Goal: Transaction & Acquisition: Subscribe to service/newsletter

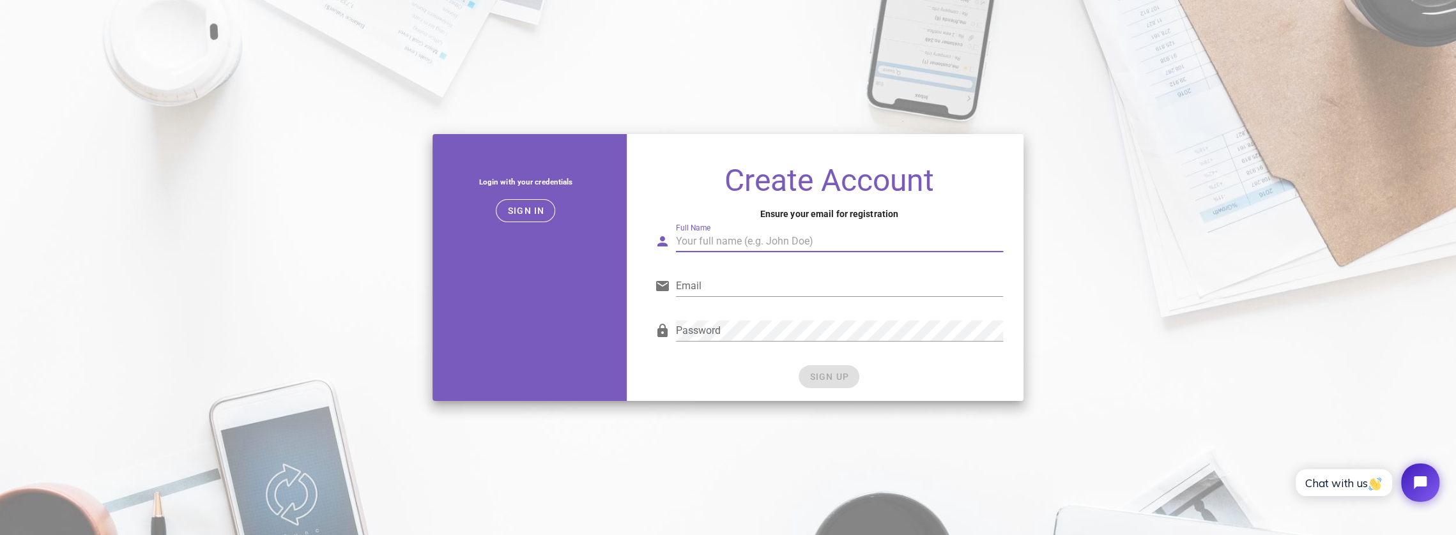
click at [755, 236] on input "Full Name" at bounding box center [839, 241] width 327 height 20
click at [763, 241] on input "Full Name" at bounding box center [839, 241] width 327 height 20
click at [534, 210] on span "Sign in" at bounding box center [526, 211] width 38 height 10
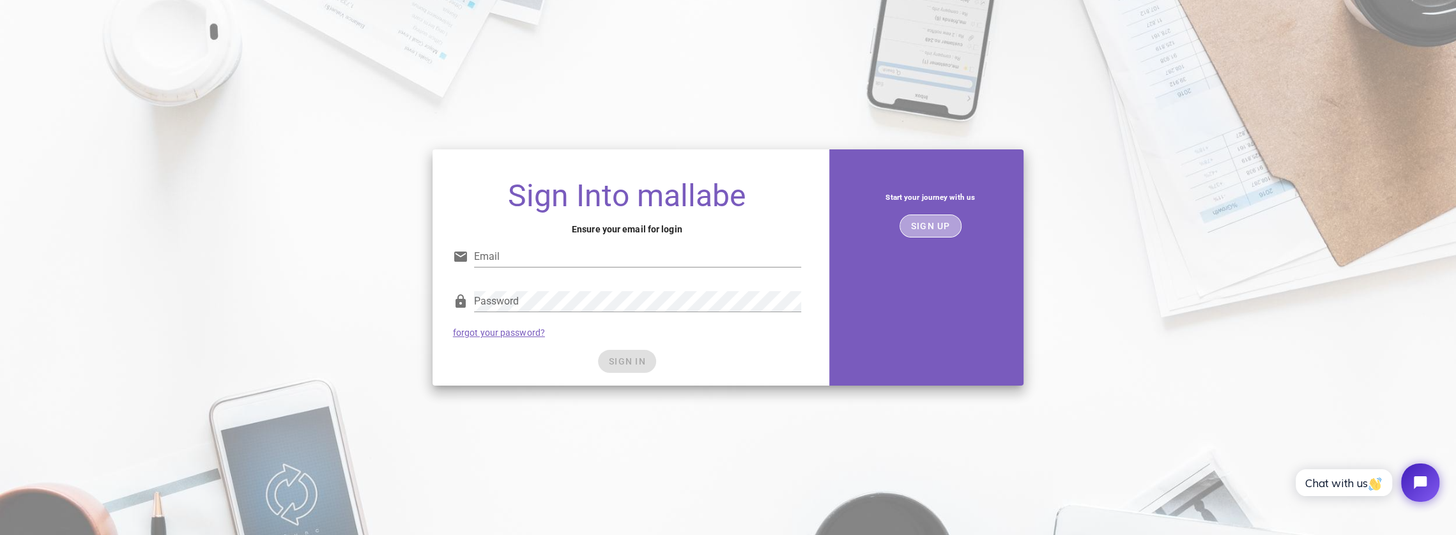
click at [908, 232] on button "SIGN UP" at bounding box center [930, 226] width 62 height 23
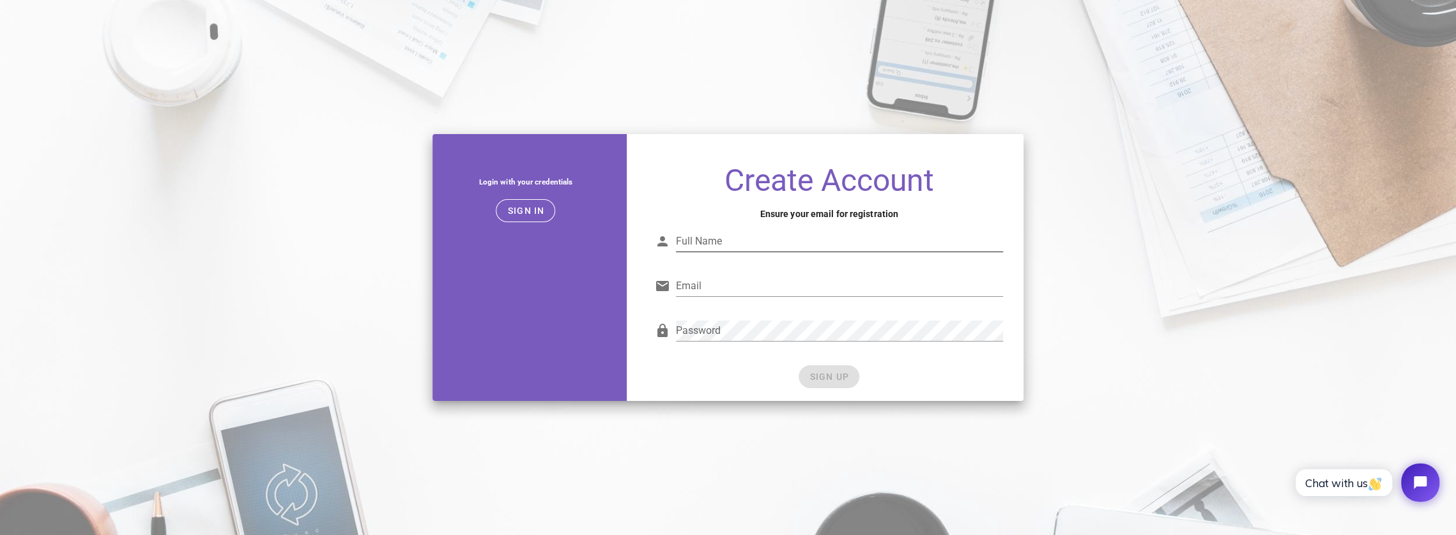
click at [802, 242] on input "Full Name" at bounding box center [839, 241] width 327 height 20
type input "Annica Taxén"
type input "momentsgoneby80@gmail.com"
click at [752, 236] on input "Annica Taxén" at bounding box center [839, 241] width 327 height 20
click at [731, 239] on input "Annica Taxén" at bounding box center [839, 241] width 327 height 20
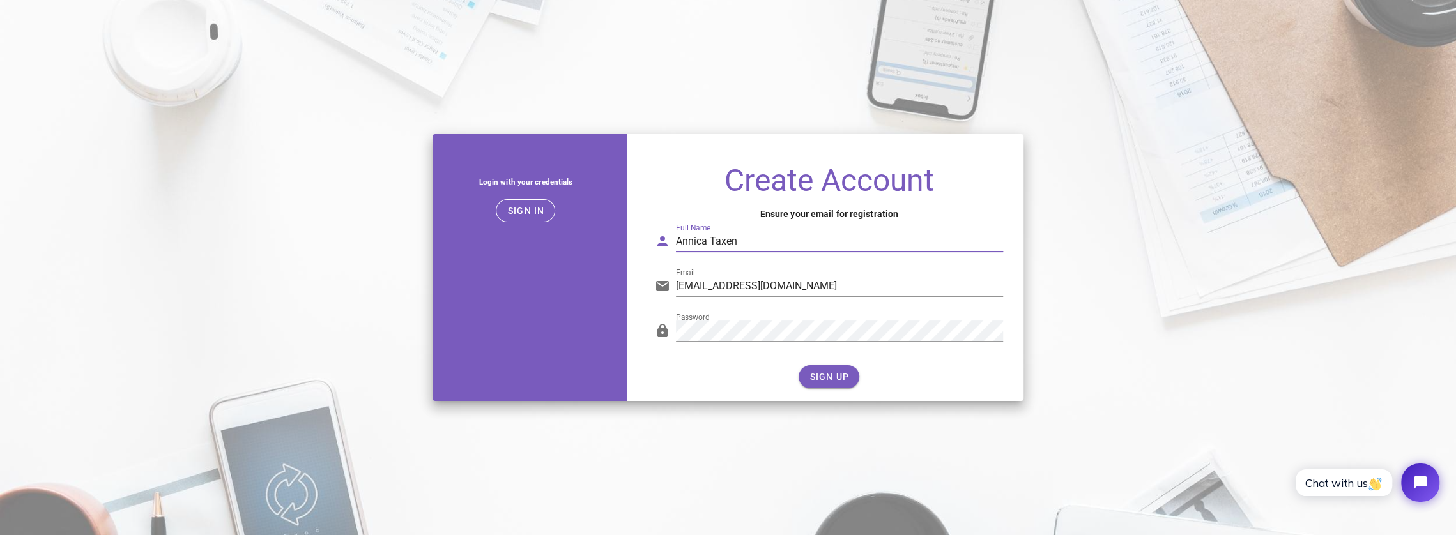
drag, startPoint x: 742, startPoint y: 242, endPoint x: 678, endPoint y: 244, distance: 63.3
click at [678, 244] on input "Annica Taxen" at bounding box center [839, 241] width 327 height 20
type input "Nick Moments"
click at [830, 375] on span "SIGN UP" at bounding box center [829, 377] width 40 height 10
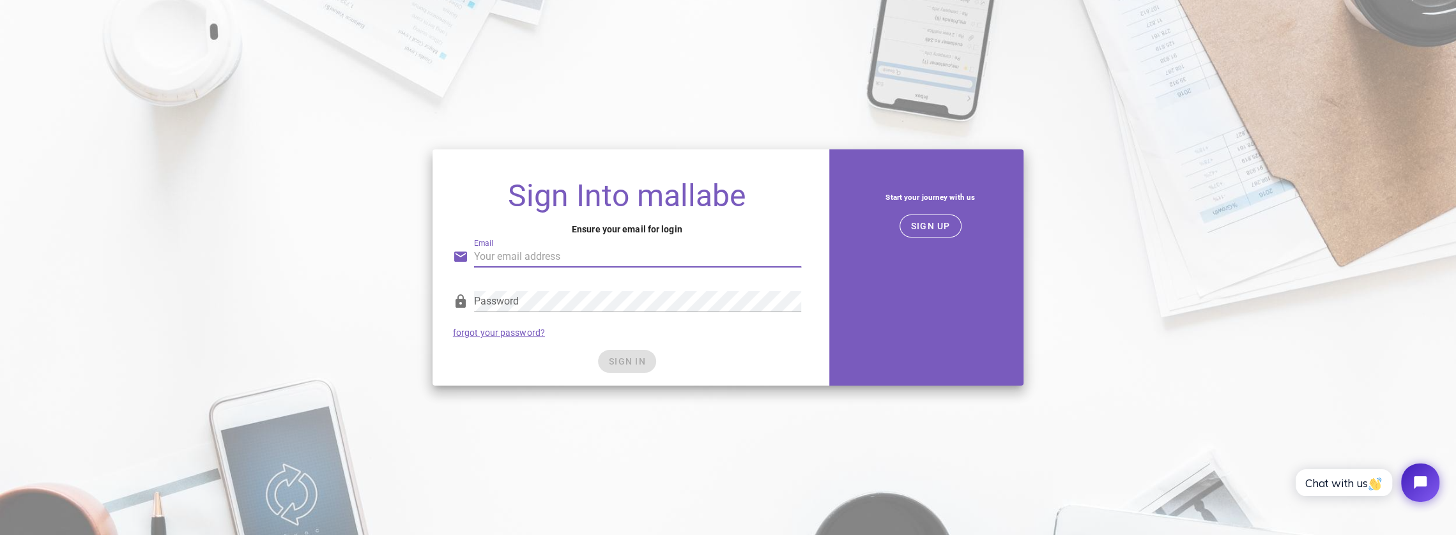
click at [620, 251] on input "Email" at bounding box center [637, 257] width 327 height 20
type input "momentsgoneby80@gmail.com"
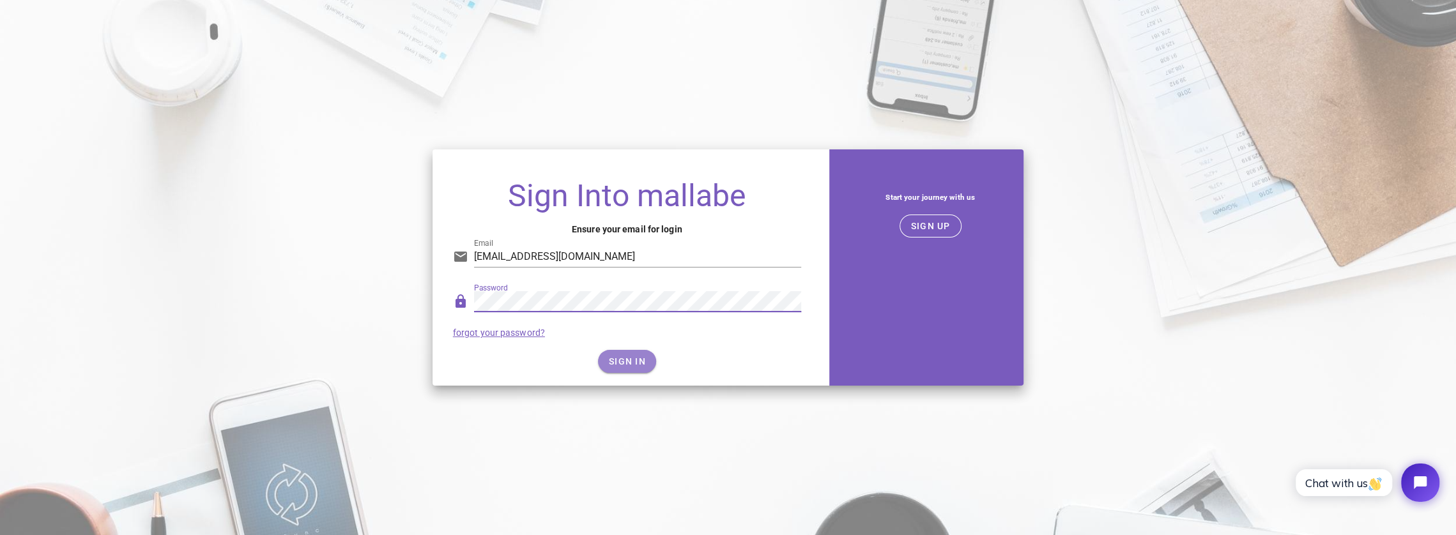
click at [621, 363] on span "SIGN IN" at bounding box center [627, 361] width 38 height 10
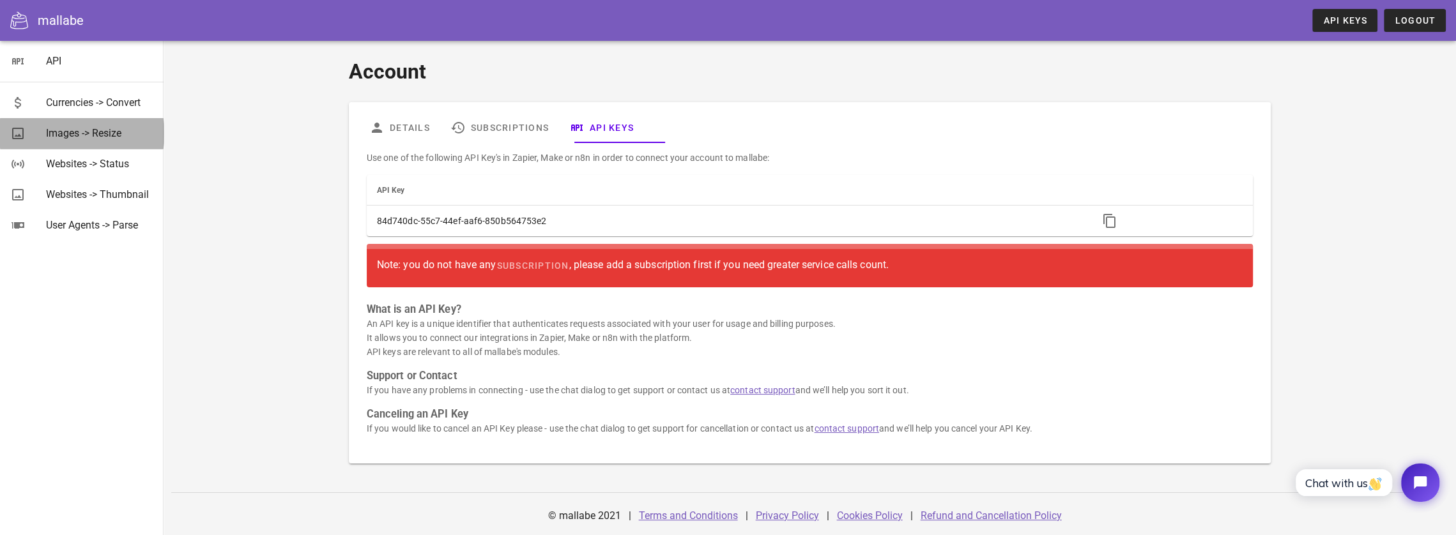
click at [111, 132] on div "Images -> Resize" at bounding box center [99, 133] width 107 height 12
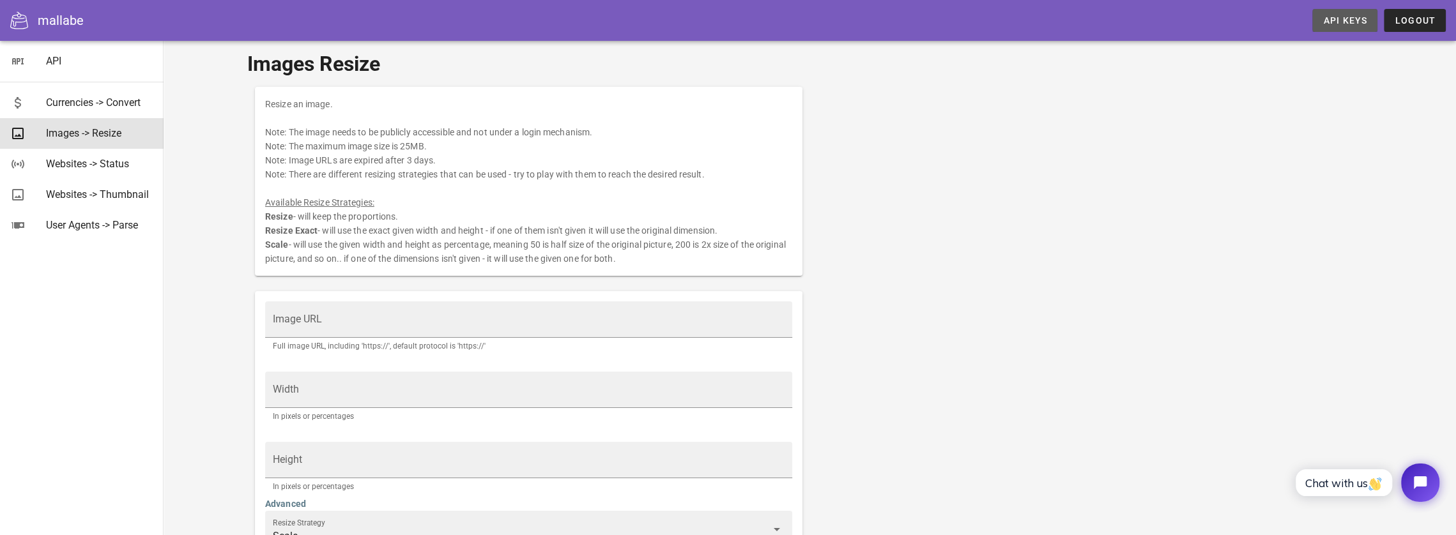
click at [1325, 15] on span "API Keys" at bounding box center [1344, 20] width 45 height 10
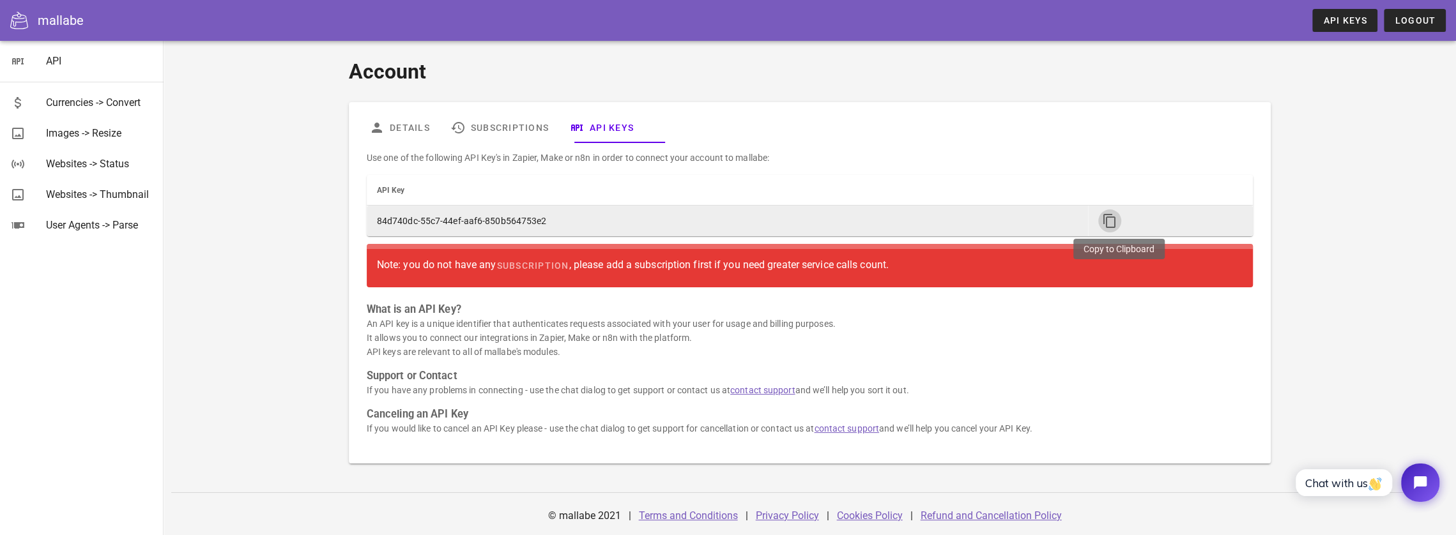
click at [1117, 220] on icon "button" at bounding box center [1109, 220] width 15 height 15
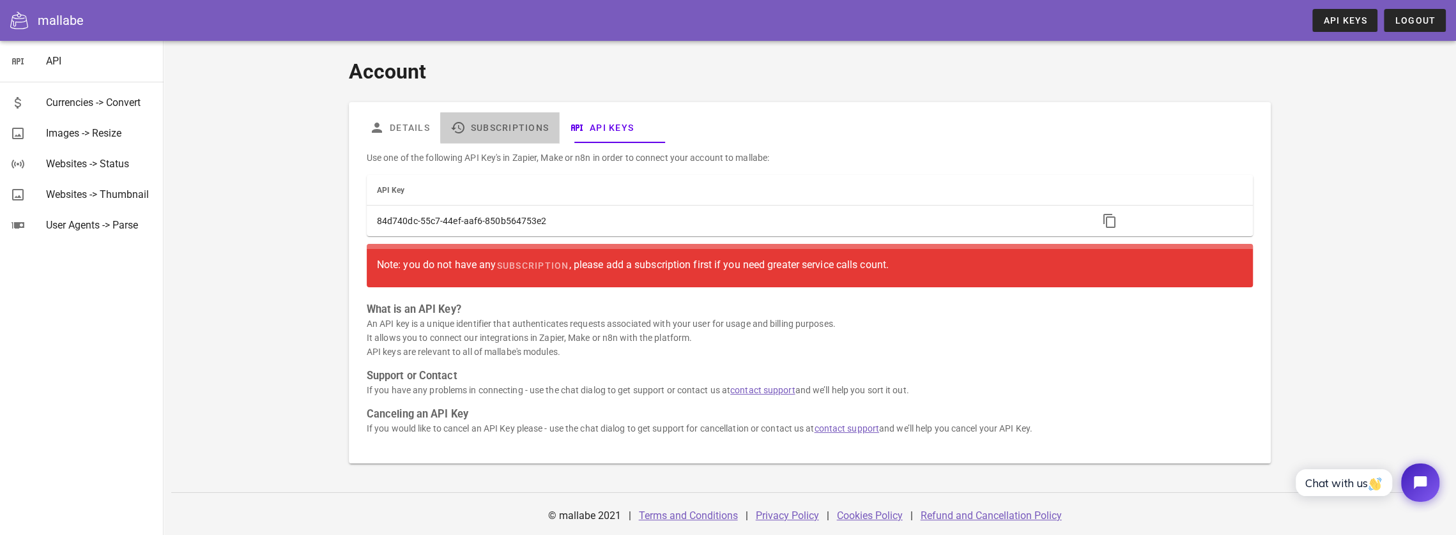
click at [539, 128] on link "Subscriptions" at bounding box center [499, 127] width 119 height 31
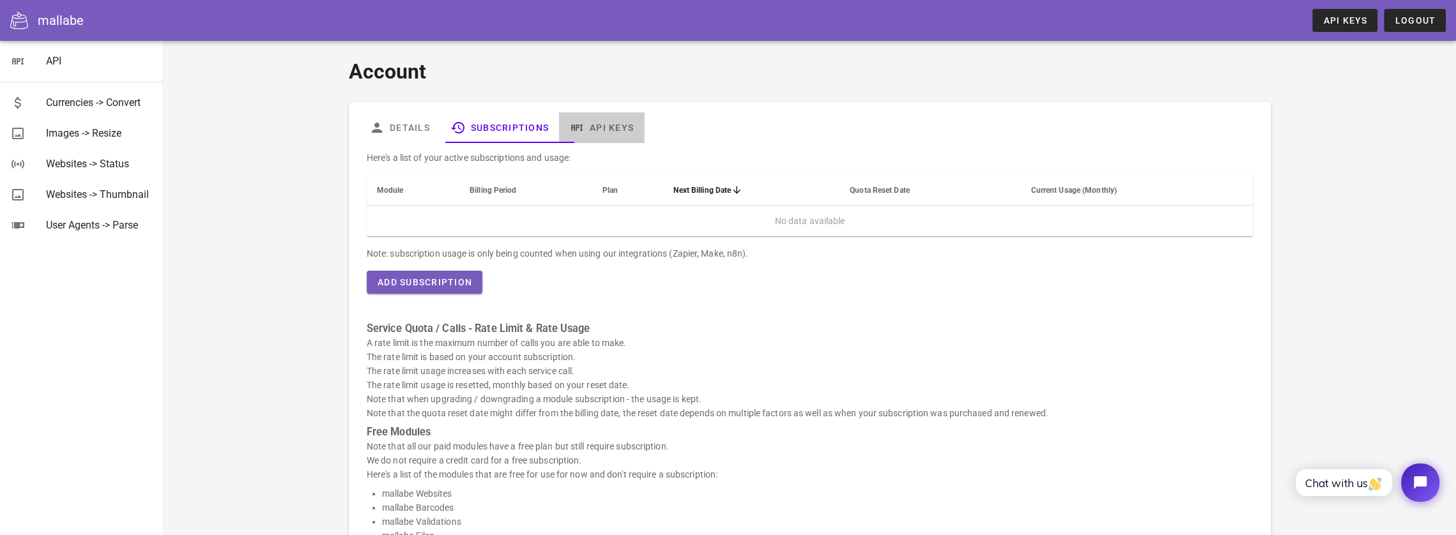
click at [641, 126] on link "API Keys" at bounding box center [601, 127] width 85 height 31
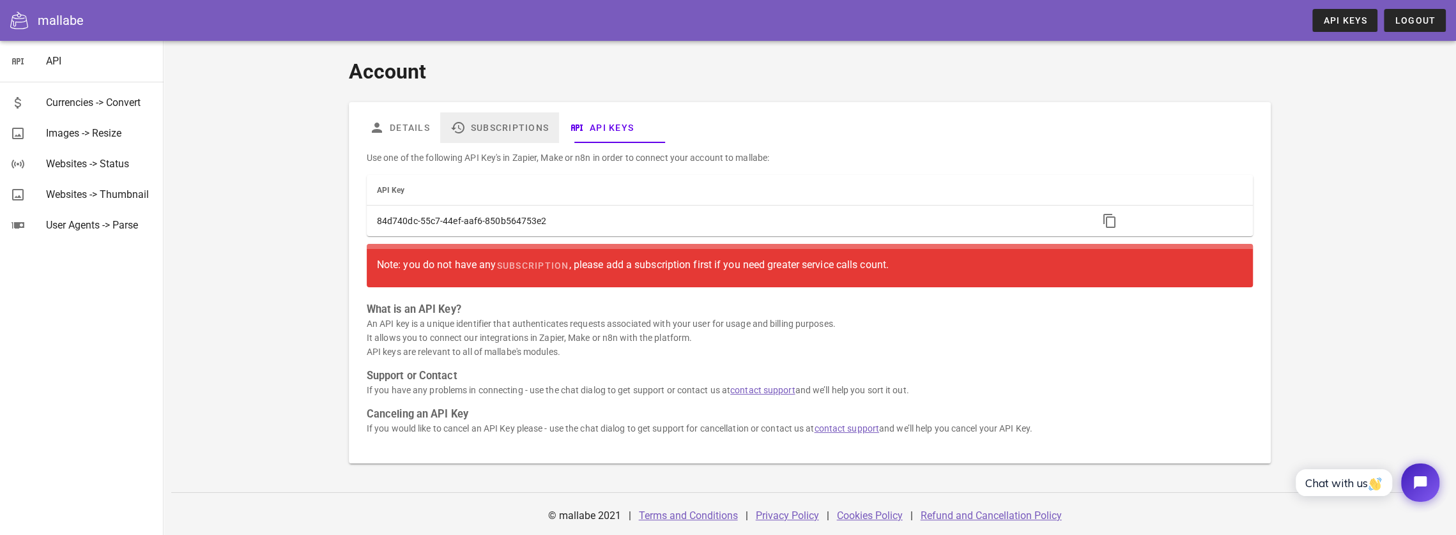
click at [490, 127] on link "Subscriptions" at bounding box center [499, 127] width 119 height 31
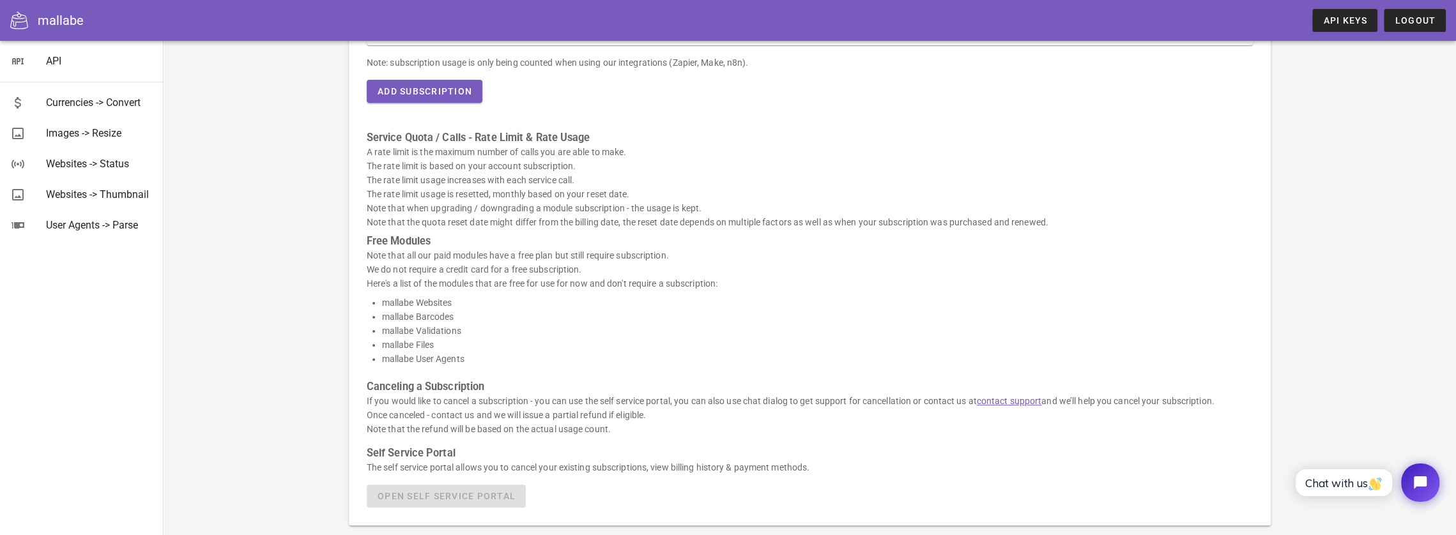
scroll to position [64, 0]
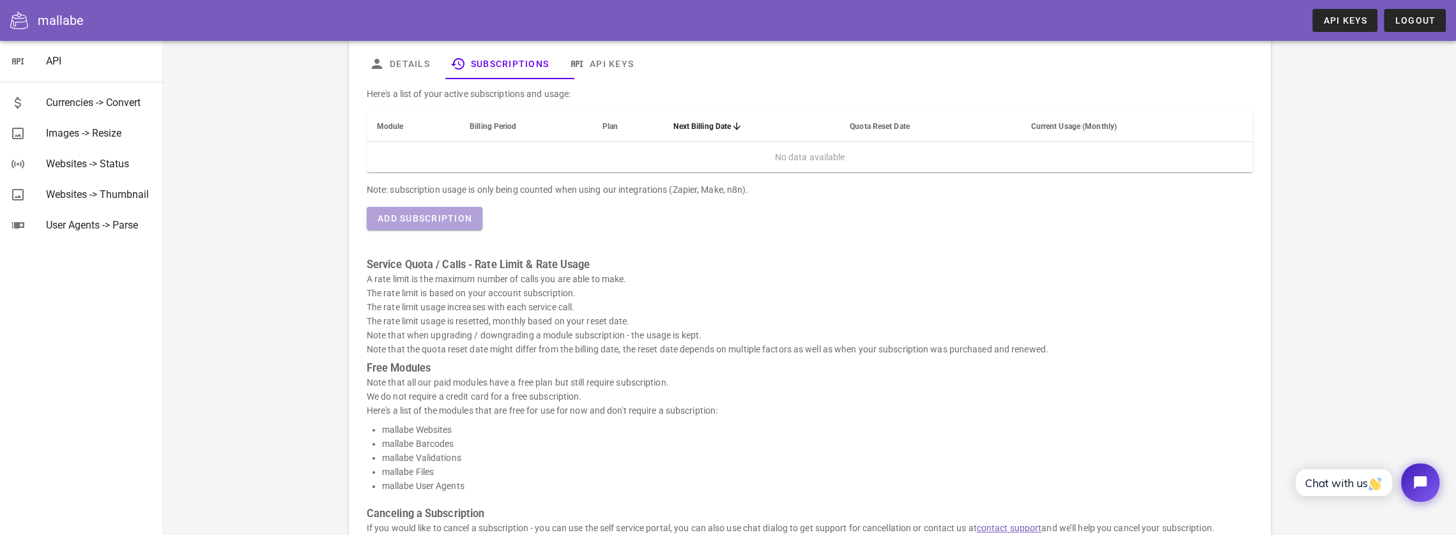
click at [414, 216] on span "Add Subscription" at bounding box center [424, 218] width 95 height 10
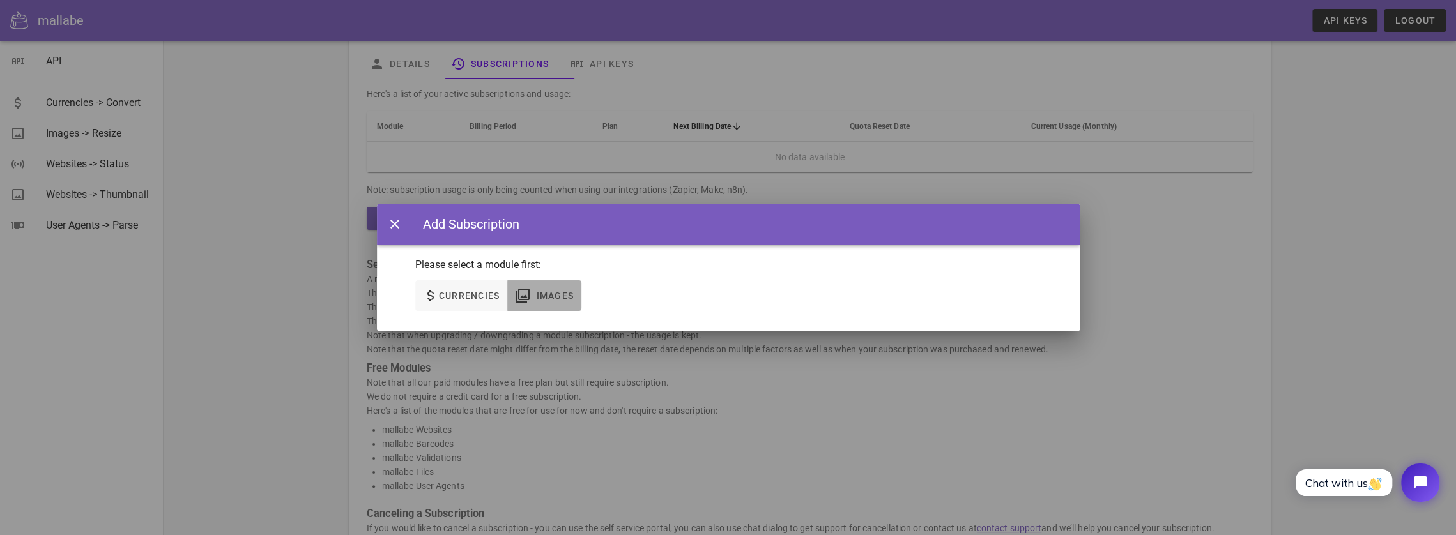
click at [553, 295] on span "Images" at bounding box center [554, 296] width 38 height 10
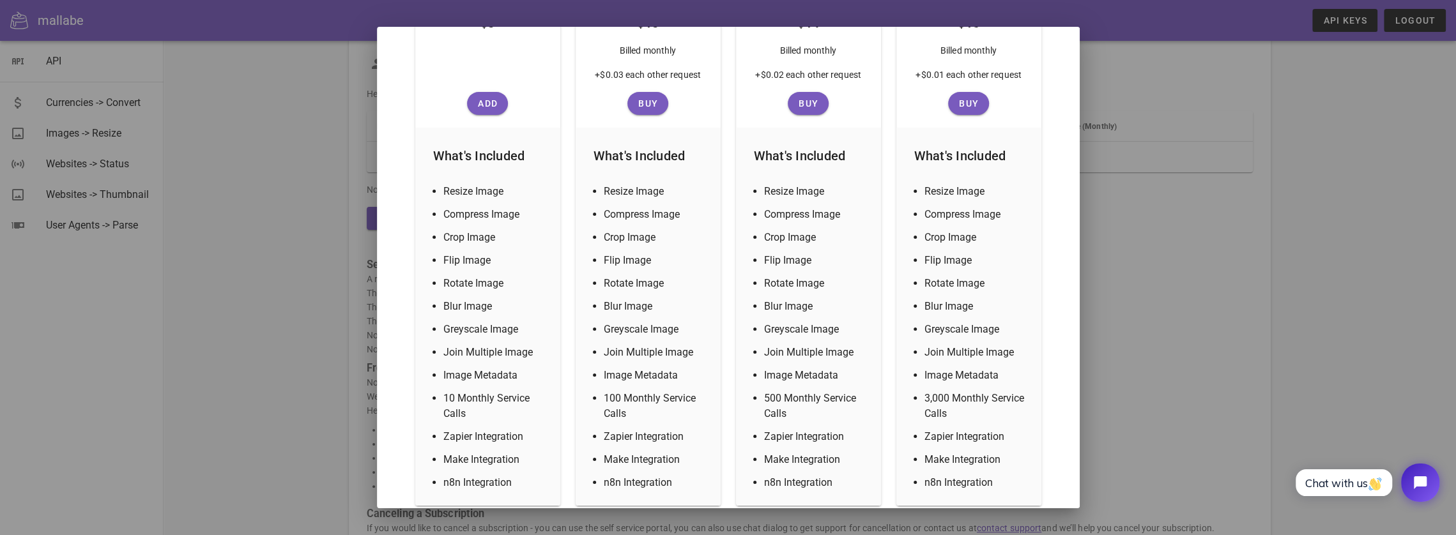
scroll to position [319, 0]
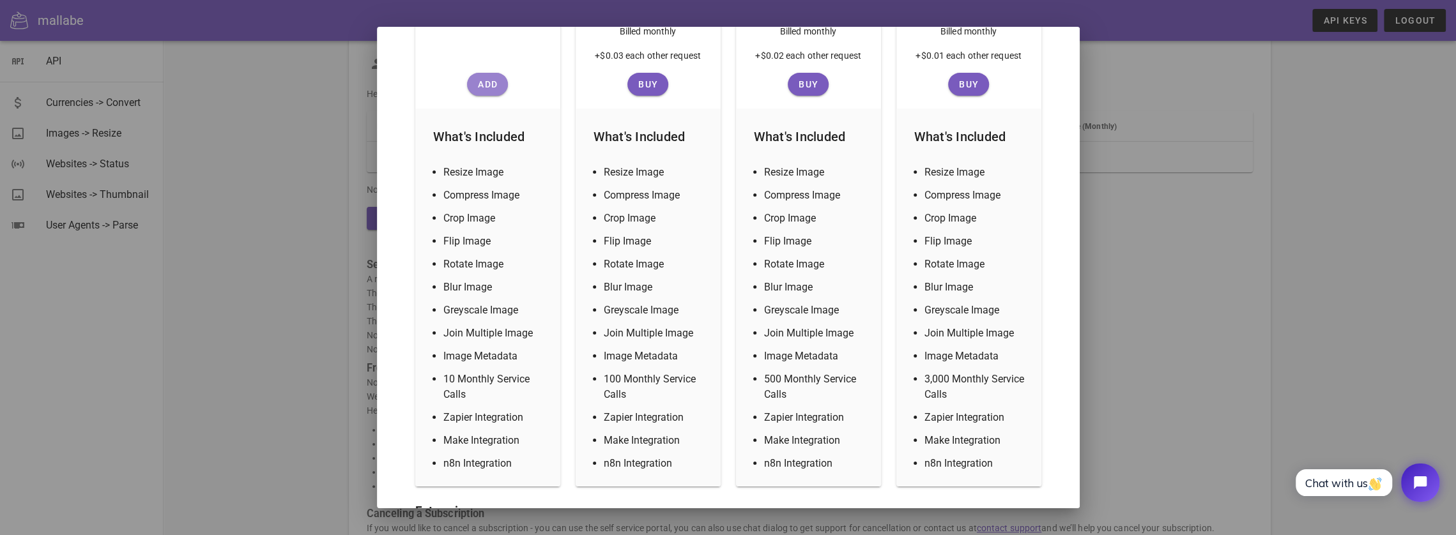
click at [479, 85] on span "Add" at bounding box center [487, 84] width 31 height 10
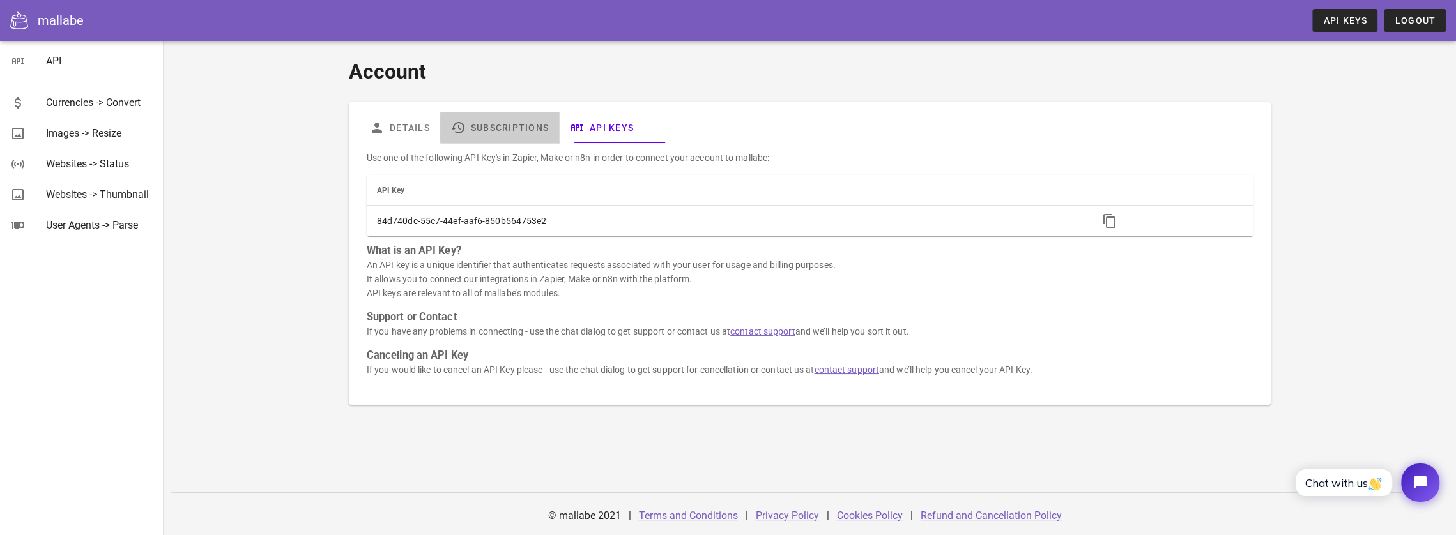
click at [500, 125] on link "Subscriptions" at bounding box center [499, 127] width 119 height 31
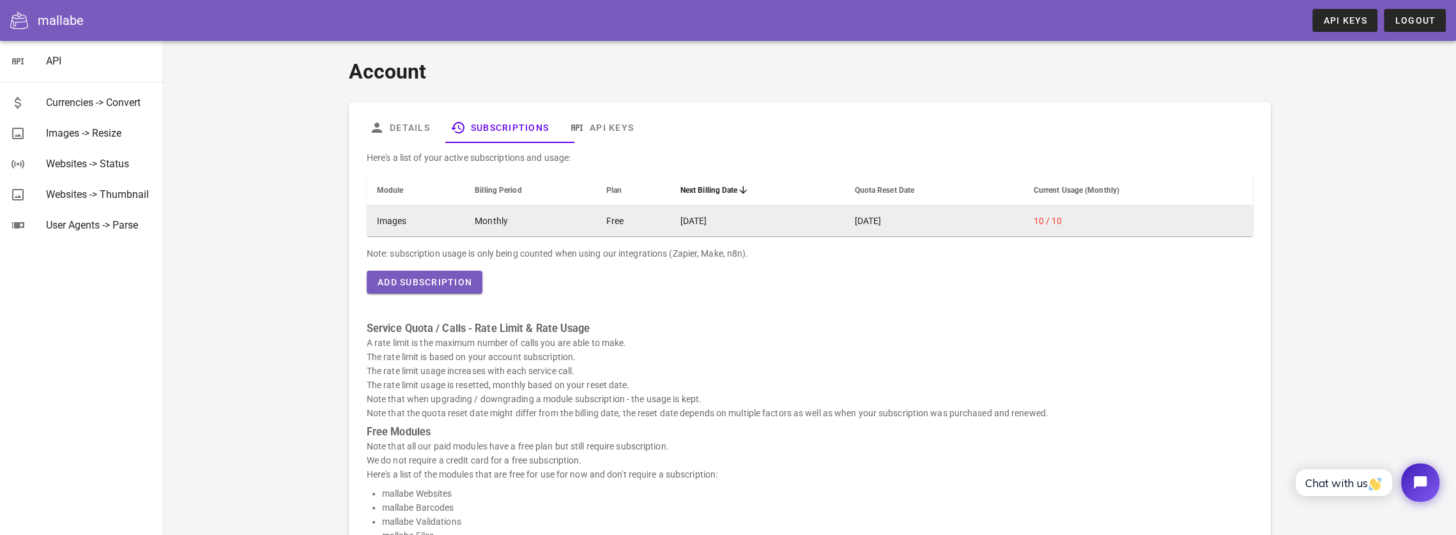
click at [680, 224] on td "2025-09-23" at bounding box center [757, 221] width 174 height 31
click at [1046, 221] on span "10 / 10" at bounding box center [1048, 221] width 29 height 10
click at [390, 221] on td "Images" at bounding box center [416, 221] width 98 height 31
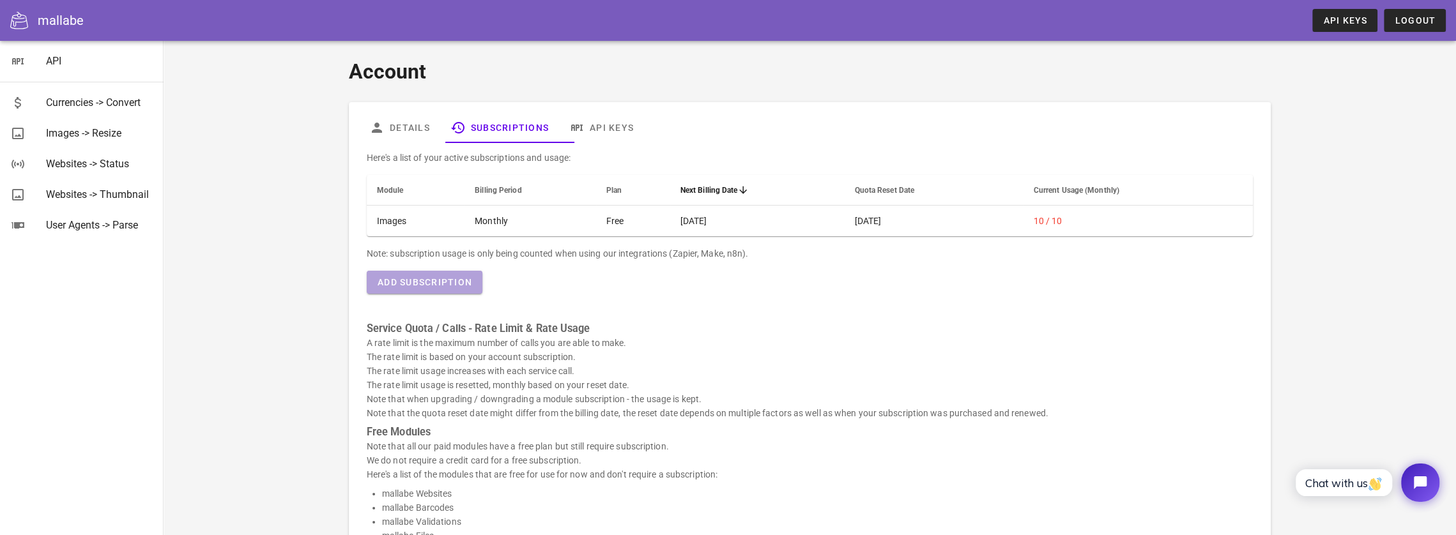
click at [472, 284] on span "Add Subscription" at bounding box center [424, 282] width 95 height 10
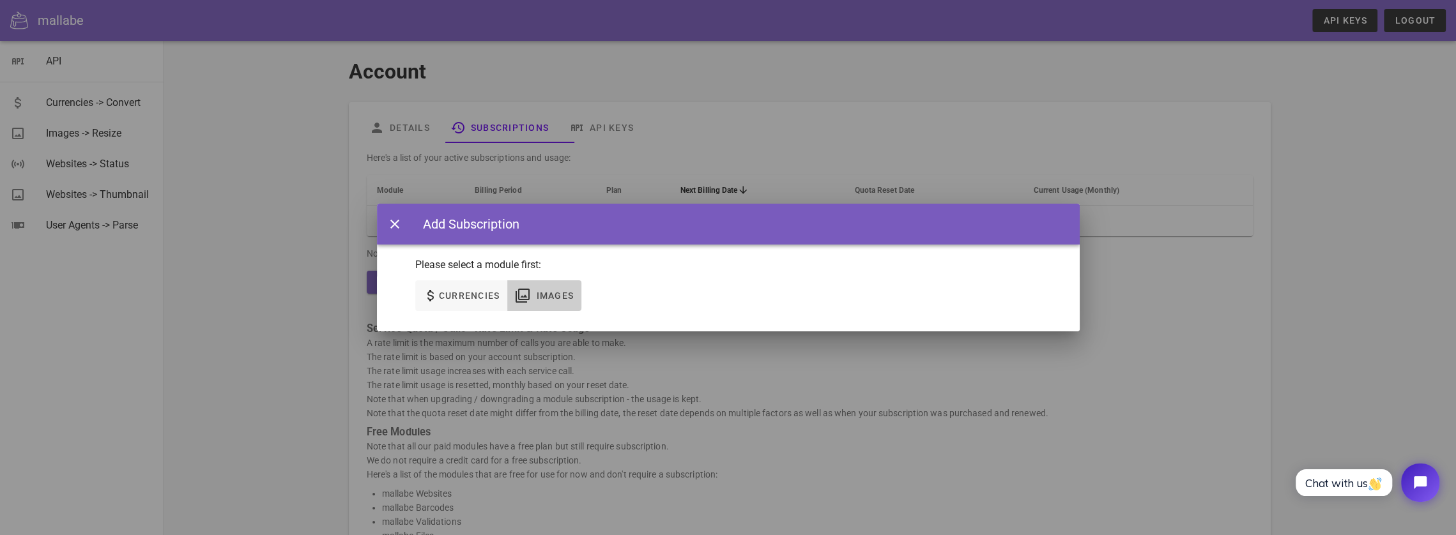
click at [567, 296] on span "Images" at bounding box center [554, 296] width 38 height 10
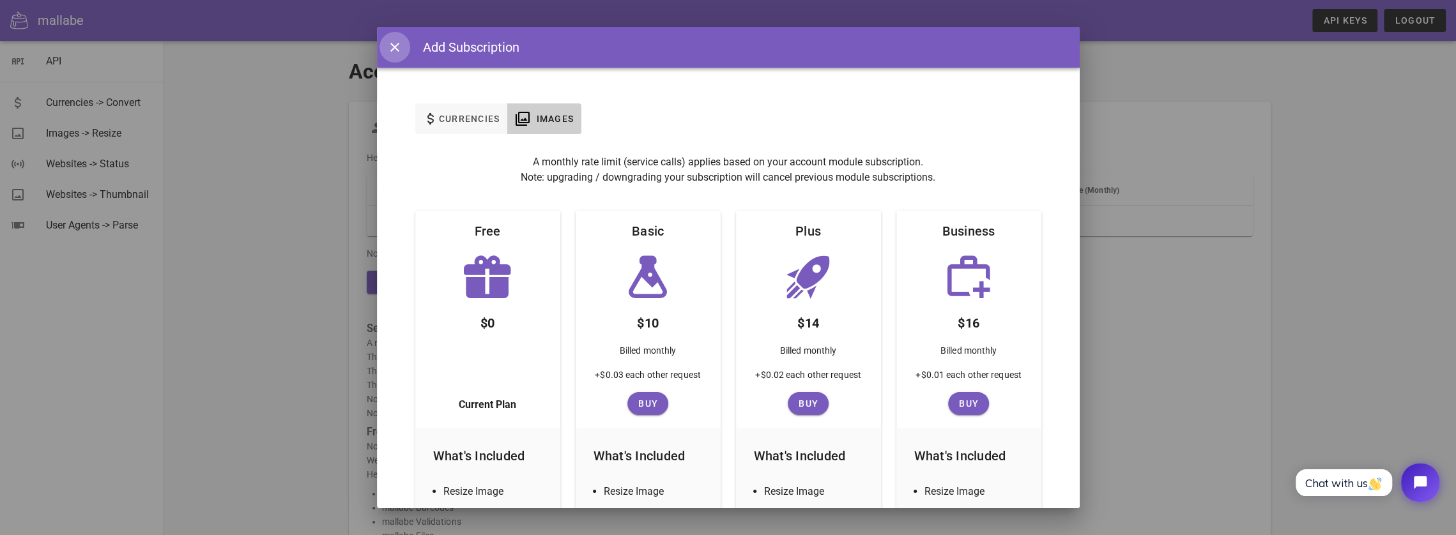
click at [391, 46] on icon "button" at bounding box center [394, 47] width 15 height 15
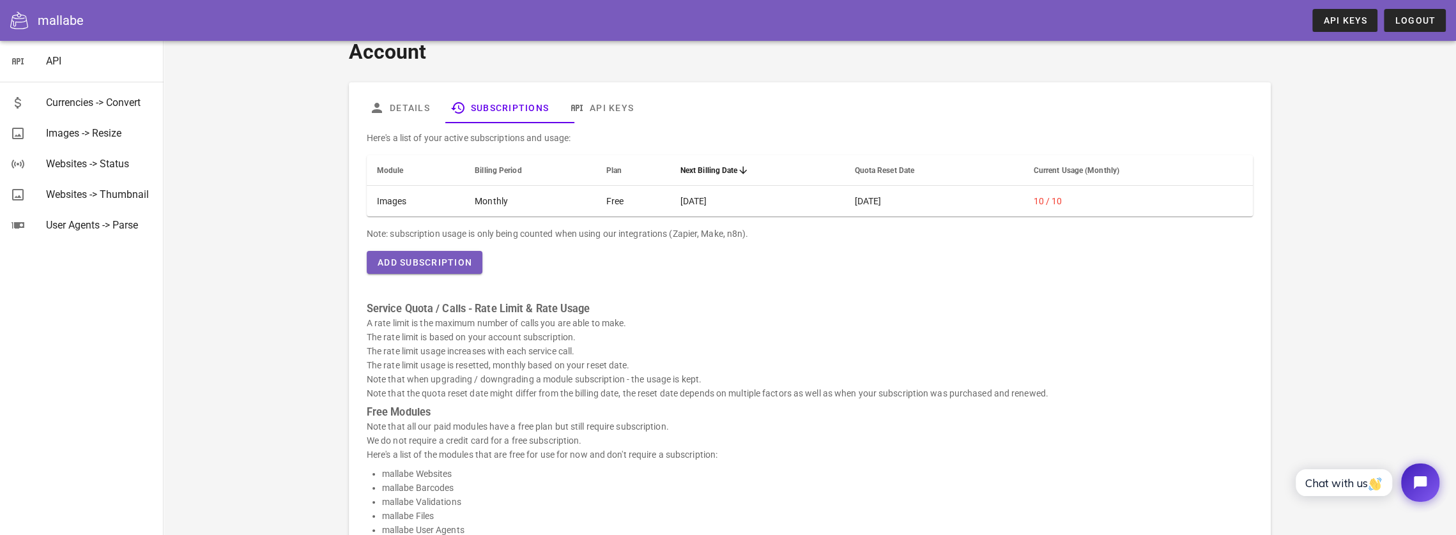
scroll to position [11, 0]
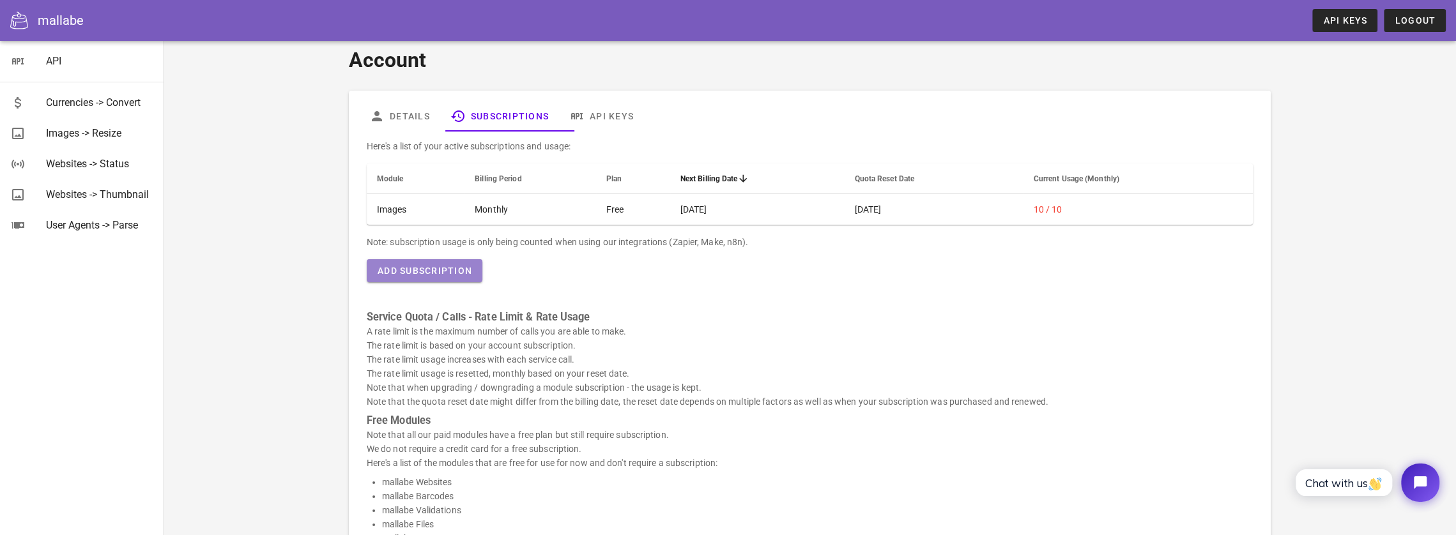
click at [472, 270] on span "Add Subscription" at bounding box center [424, 271] width 95 height 10
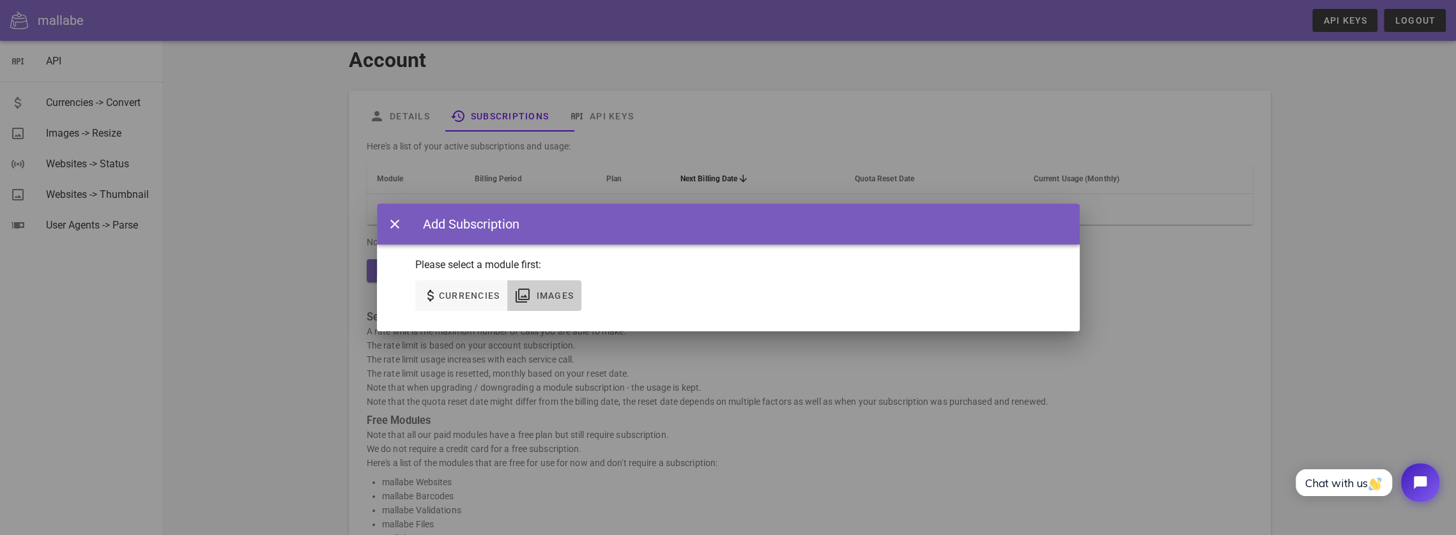
click at [530, 299] on icon "button" at bounding box center [522, 295] width 15 height 15
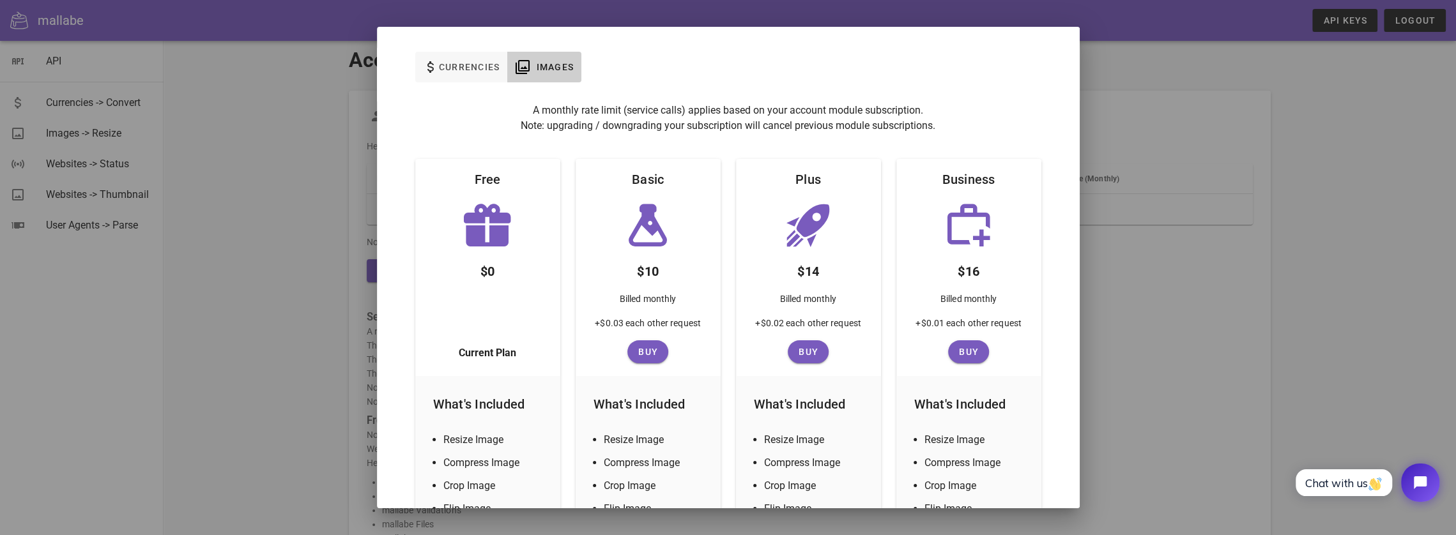
scroll to position [0, 0]
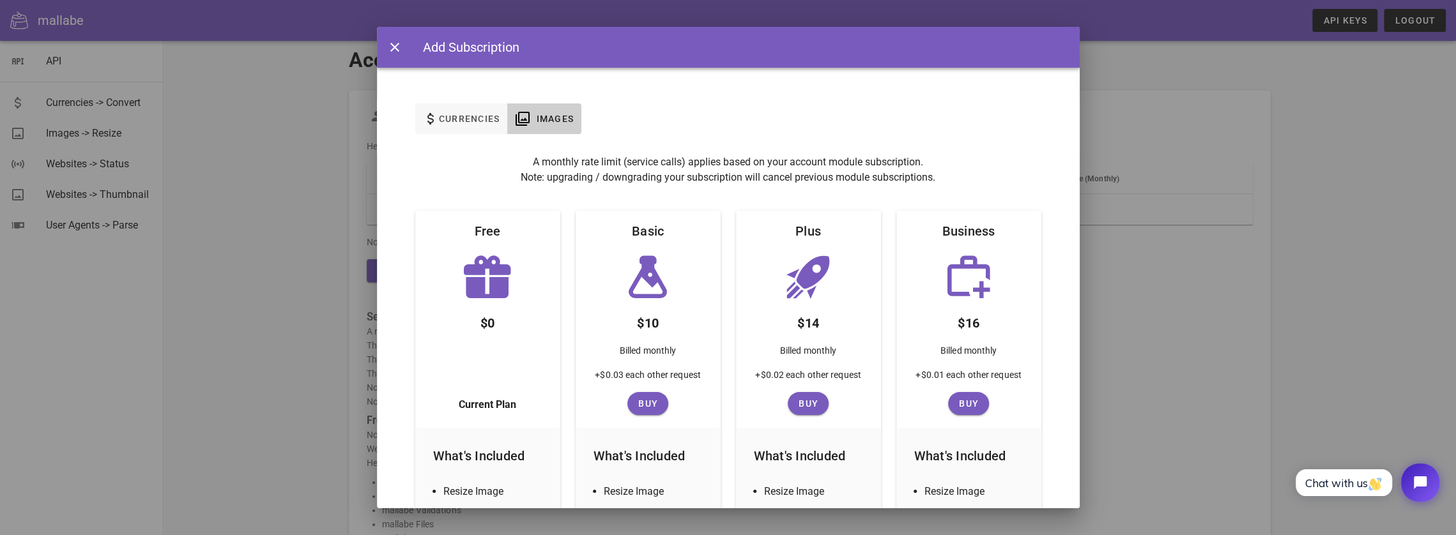
click at [1214, 129] on div at bounding box center [728, 267] width 1456 height 535
